Goal: Transaction & Acquisition: Purchase product/service

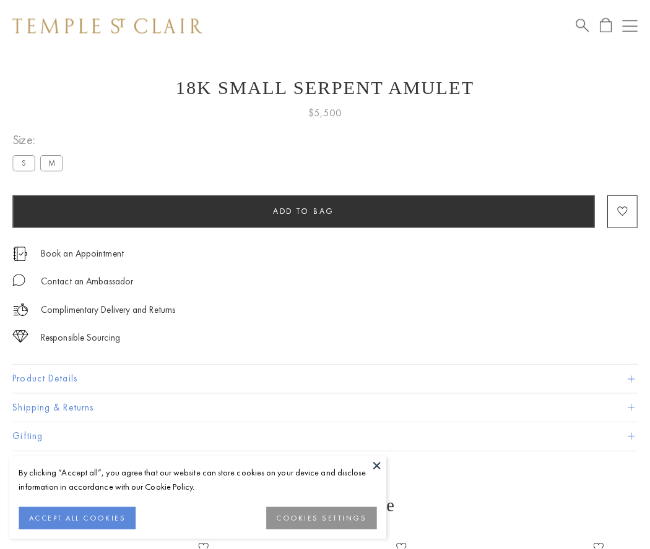
scroll to position [49, 0]
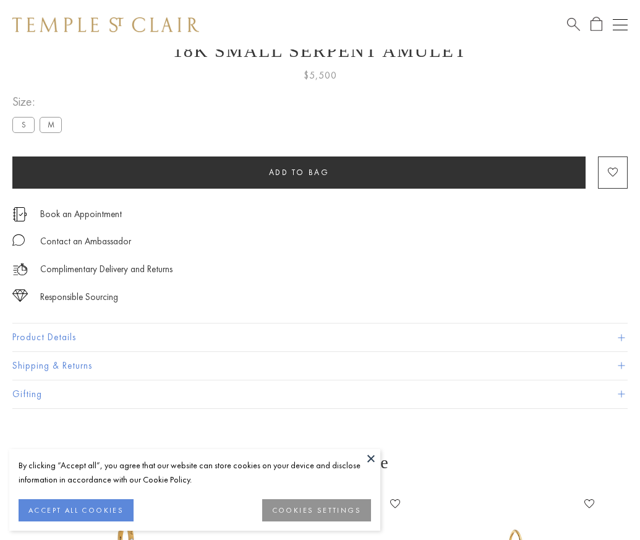
click at [299, 172] on span "Add to bag" at bounding box center [299, 172] width 61 height 11
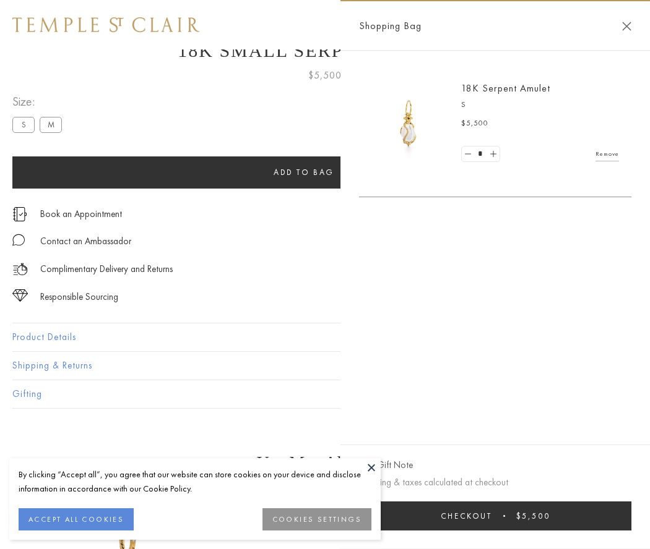
click at [509, 516] on button "Checkout $5,500" at bounding box center [495, 516] width 272 height 29
